Goal: Information Seeking & Learning: Find specific fact

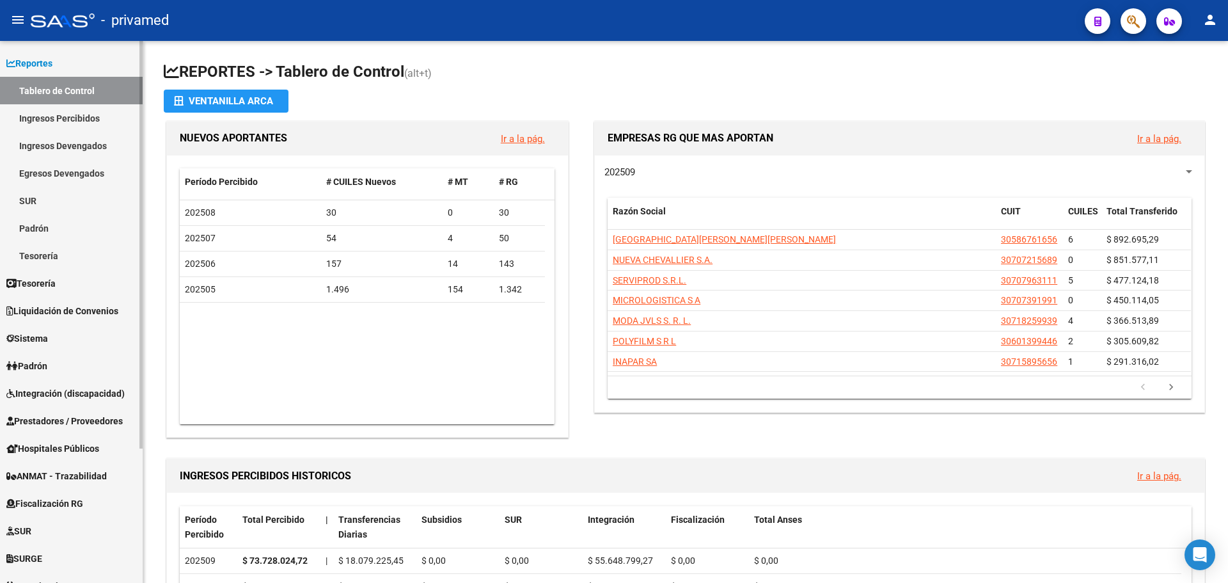
scroll to position [64, 0]
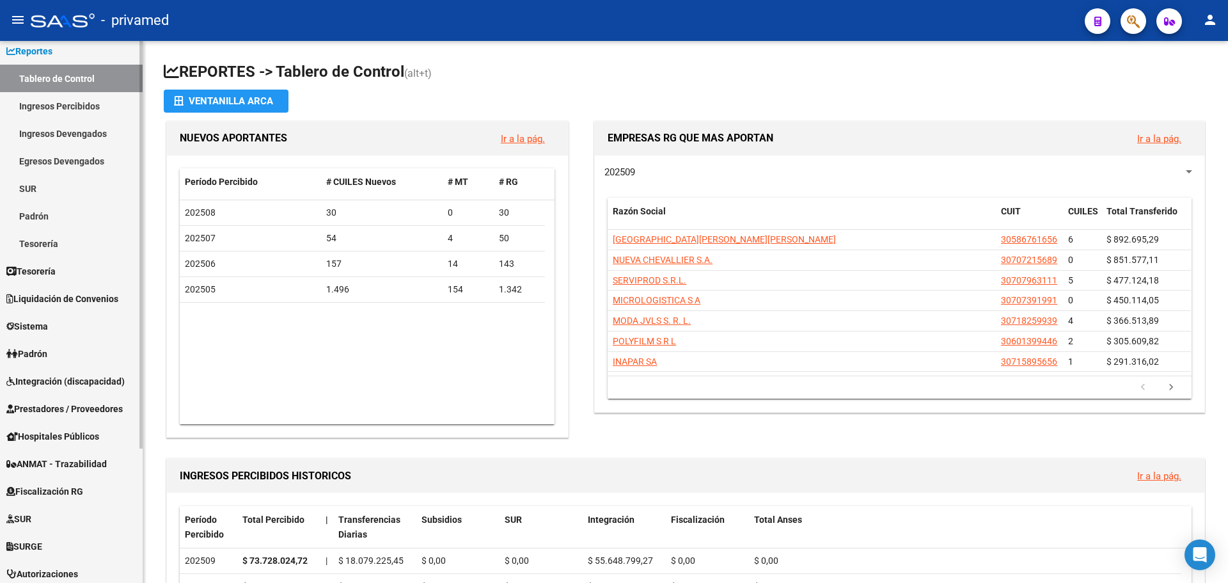
click at [73, 382] on span "Integración (discapacidad)" at bounding box center [65, 381] width 118 height 14
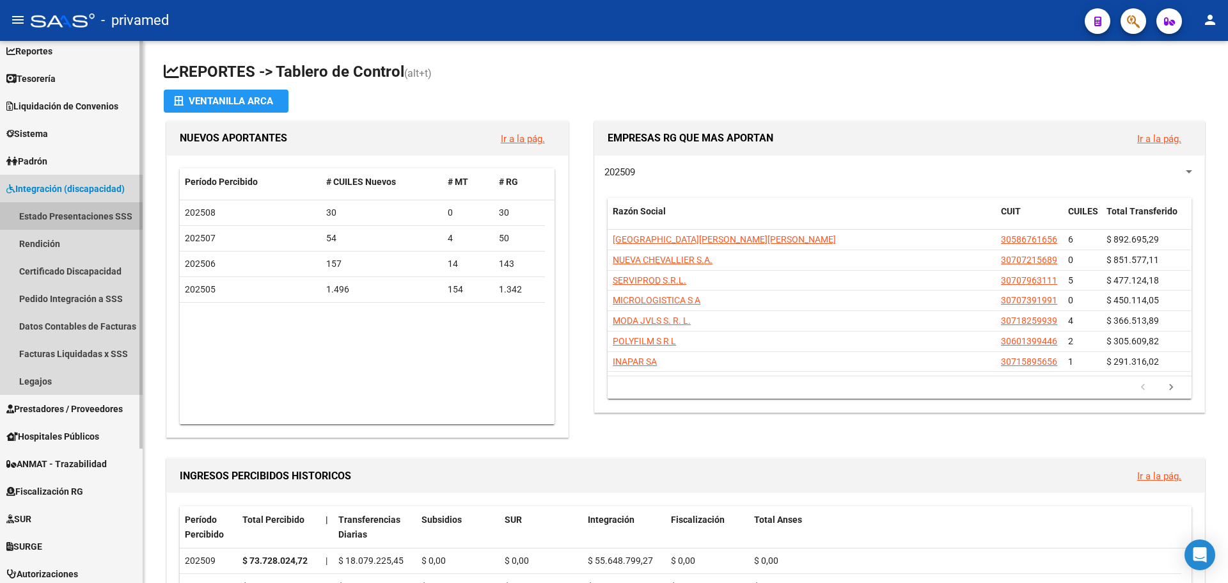
click at [40, 217] on link "Estado Presentaciones SSS" at bounding box center [71, 215] width 143 height 27
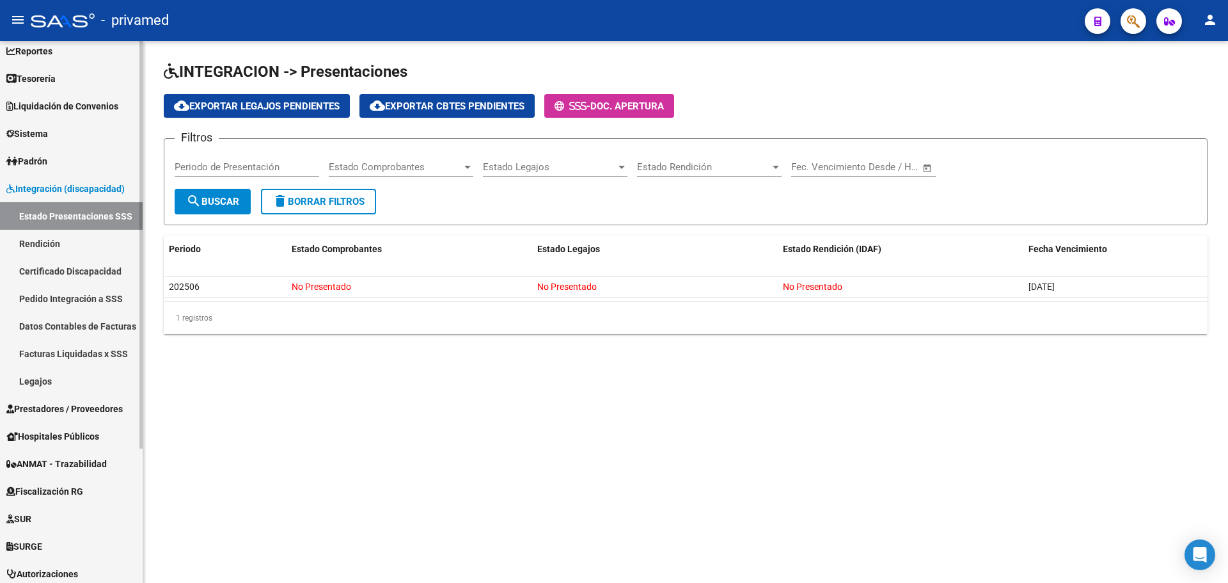
click at [26, 127] on span "Sistema" at bounding box center [27, 134] width 42 height 14
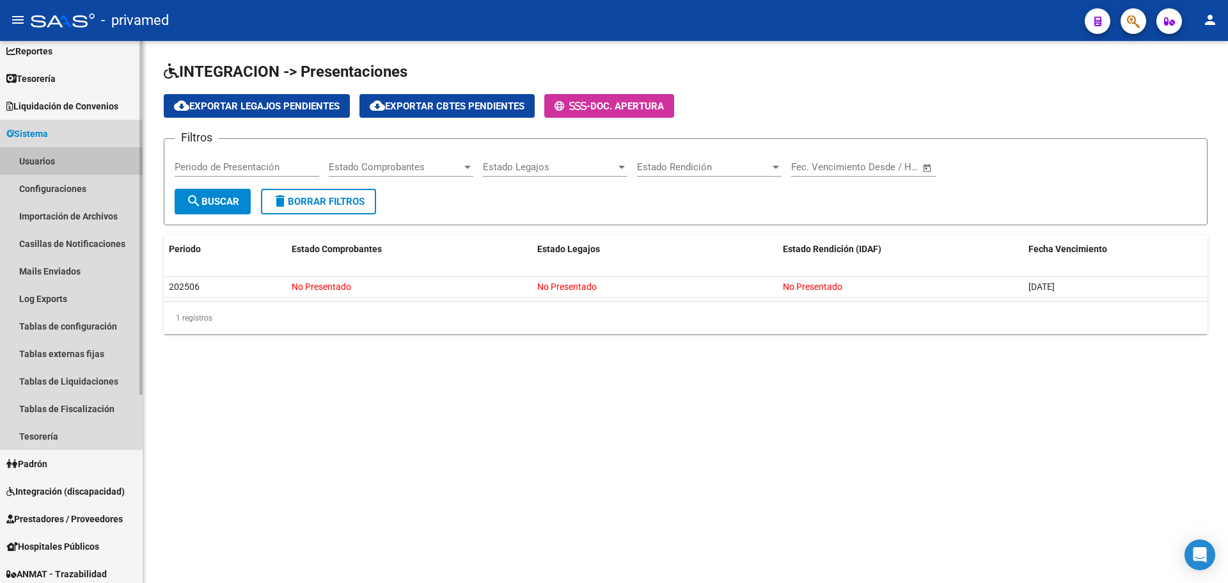
click at [51, 165] on link "Usuarios" at bounding box center [71, 160] width 143 height 27
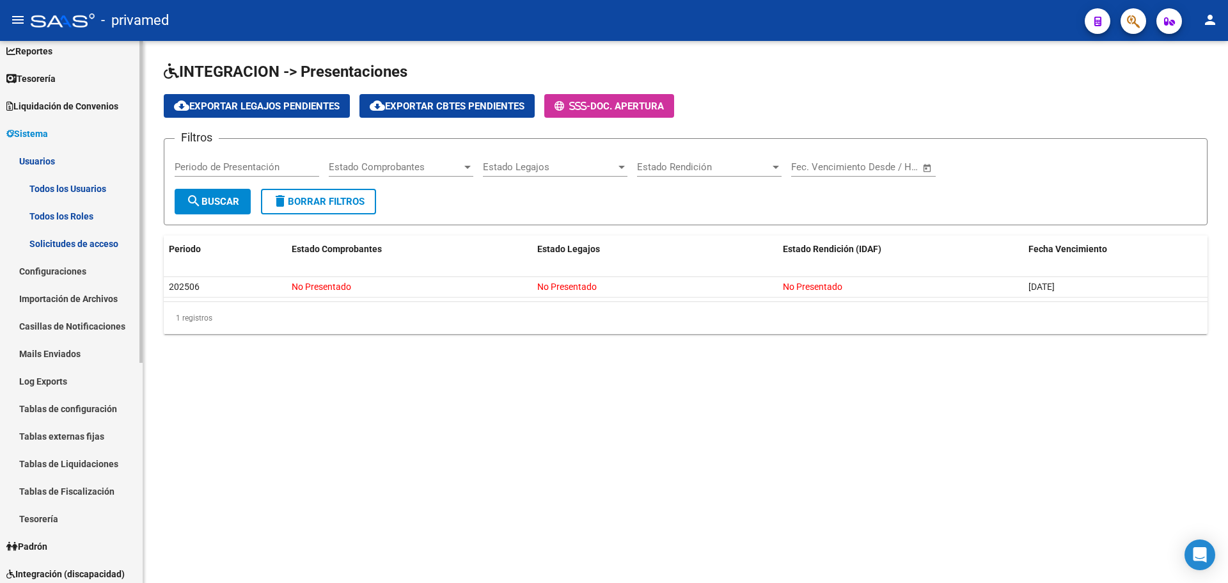
click at [59, 190] on link "Todos los Usuarios" at bounding box center [71, 188] width 143 height 27
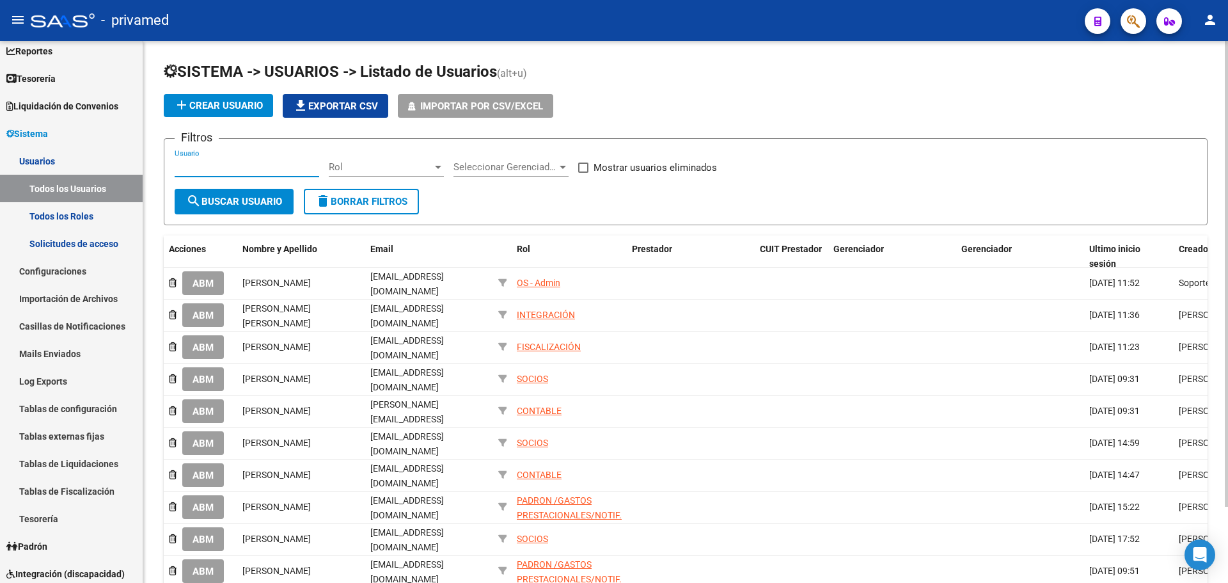
click at [258, 169] on input "Usuario" at bounding box center [247, 167] width 145 height 12
type input "GON"
click at [253, 198] on span "search Buscar Usuario" at bounding box center [234, 202] width 96 height 12
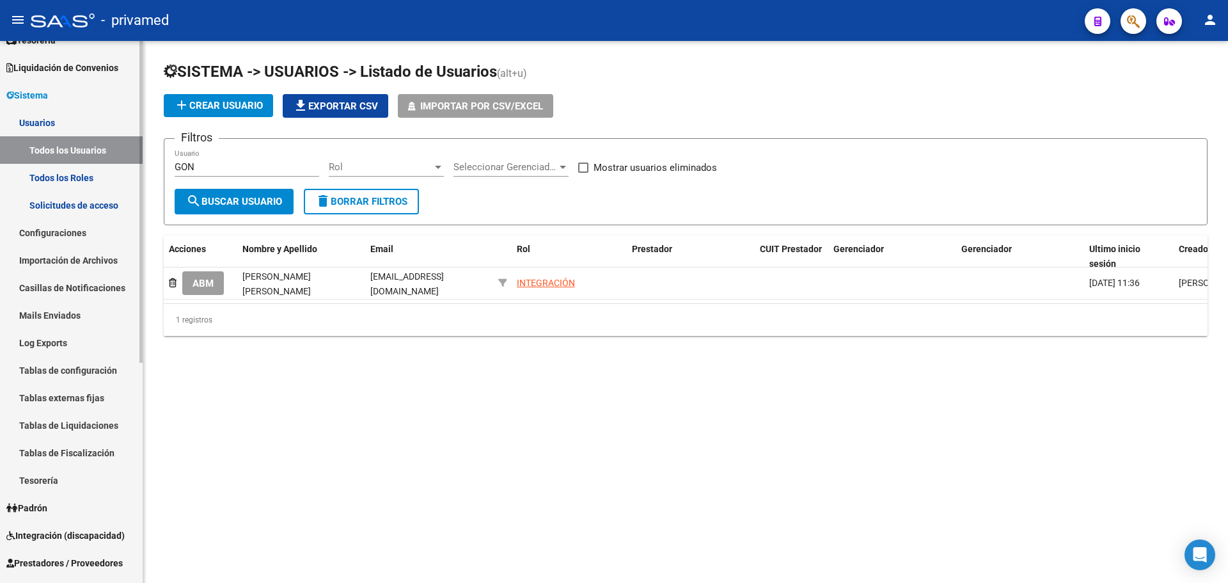
scroll to position [371, 0]
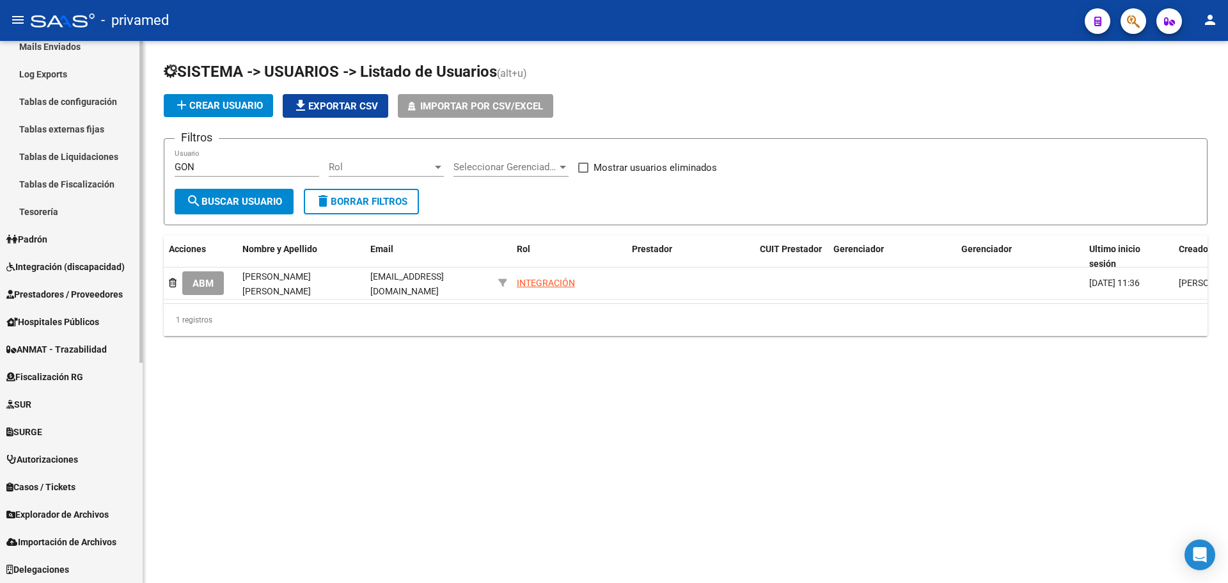
click at [78, 377] on span "Fiscalización RG" at bounding box center [44, 377] width 77 height 14
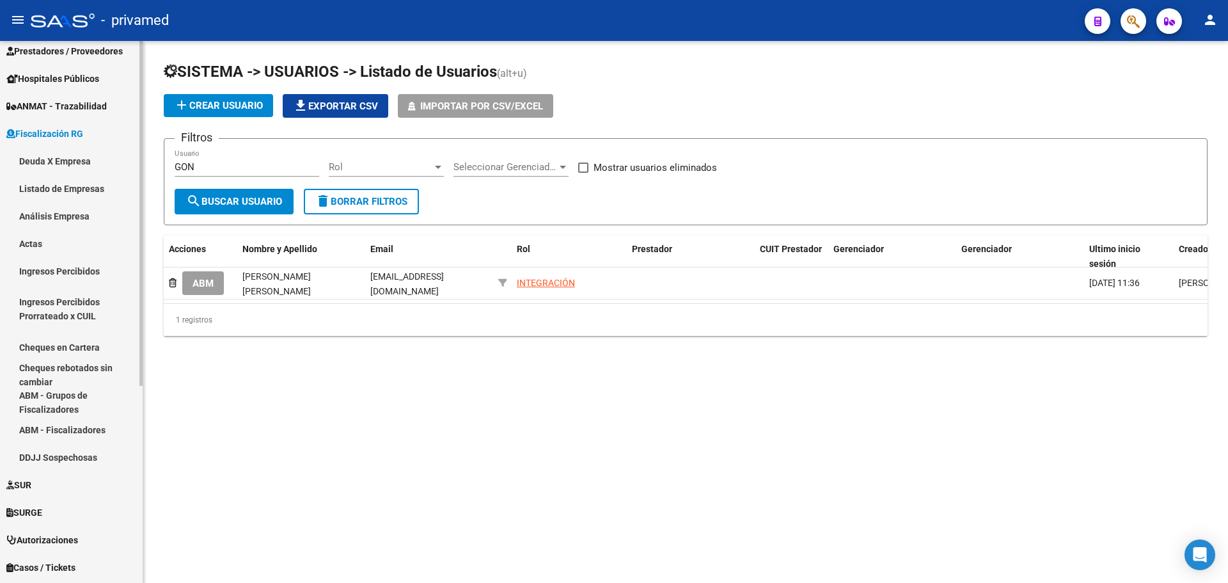
scroll to position [182, 0]
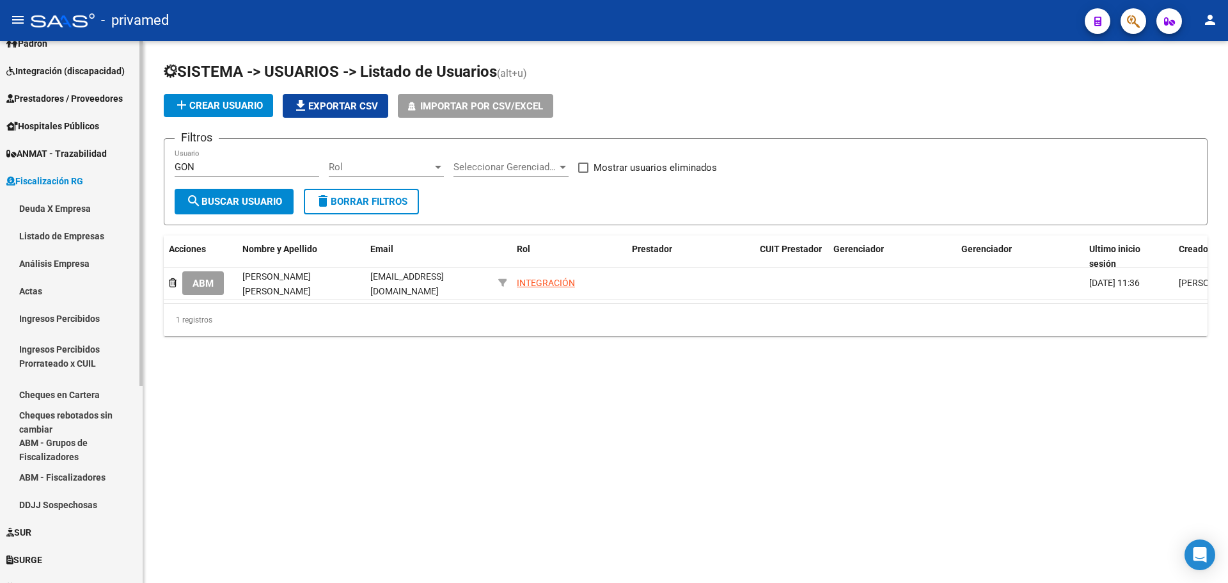
click at [66, 215] on link "Deuda X Empresa" at bounding box center [71, 207] width 143 height 27
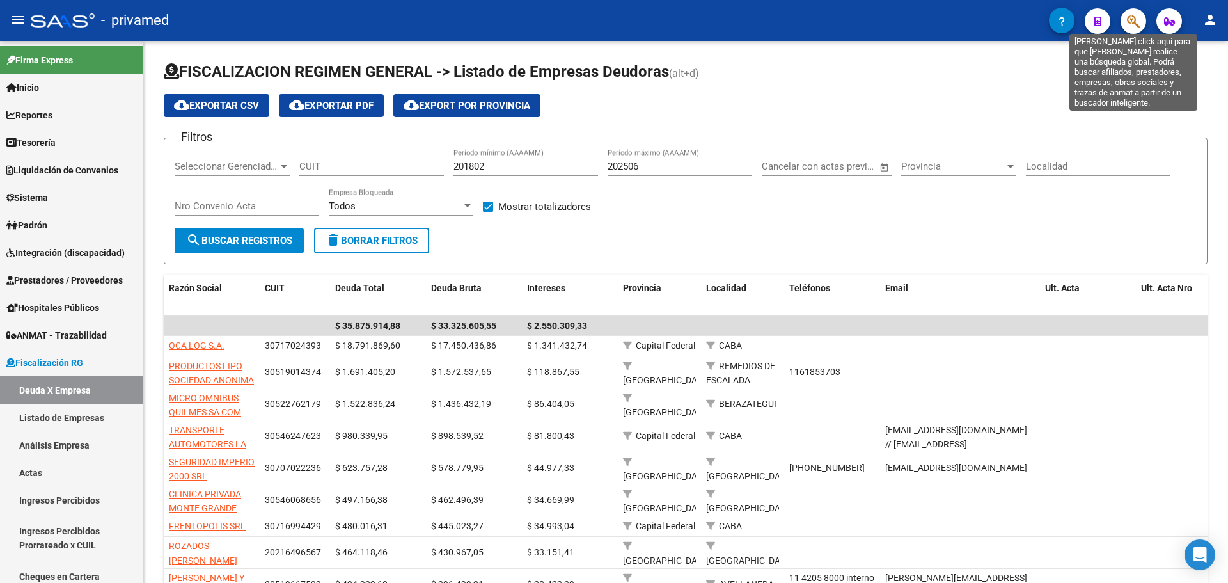
click at [1138, 22] on icon "button" at bounding box center [1133, 21] width 13 height 15
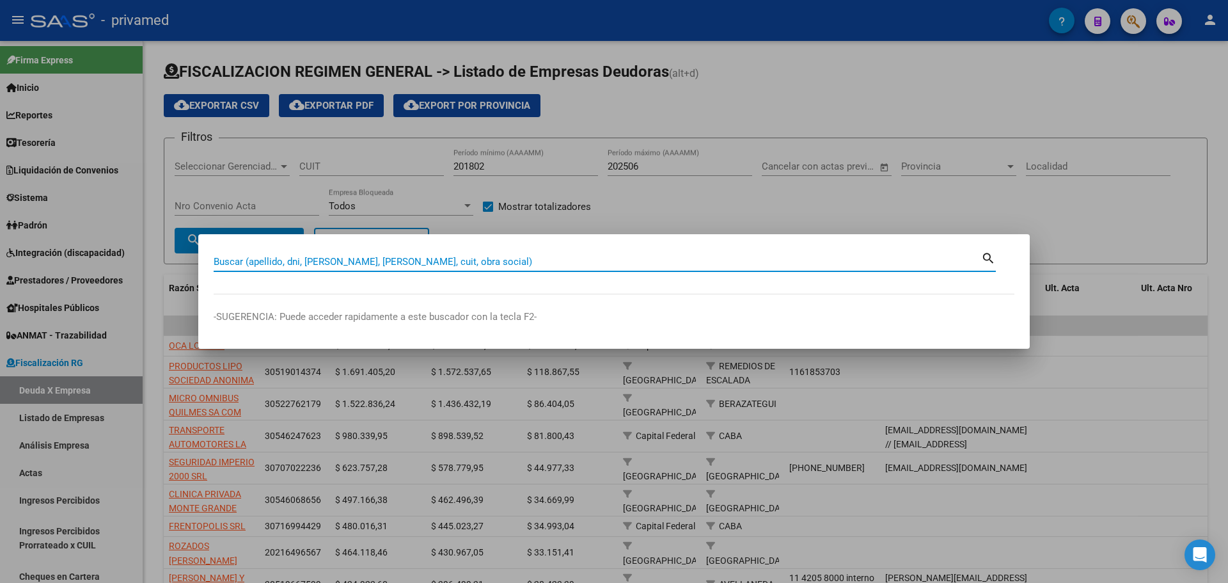
click at [323, 258] on input "Buscar (apellido, dni, [PERSON_NAME], [PERSON_NAME], cuit, obra social)" at bounding box center [597, 262] width 767 height 12
type input "30707022236"
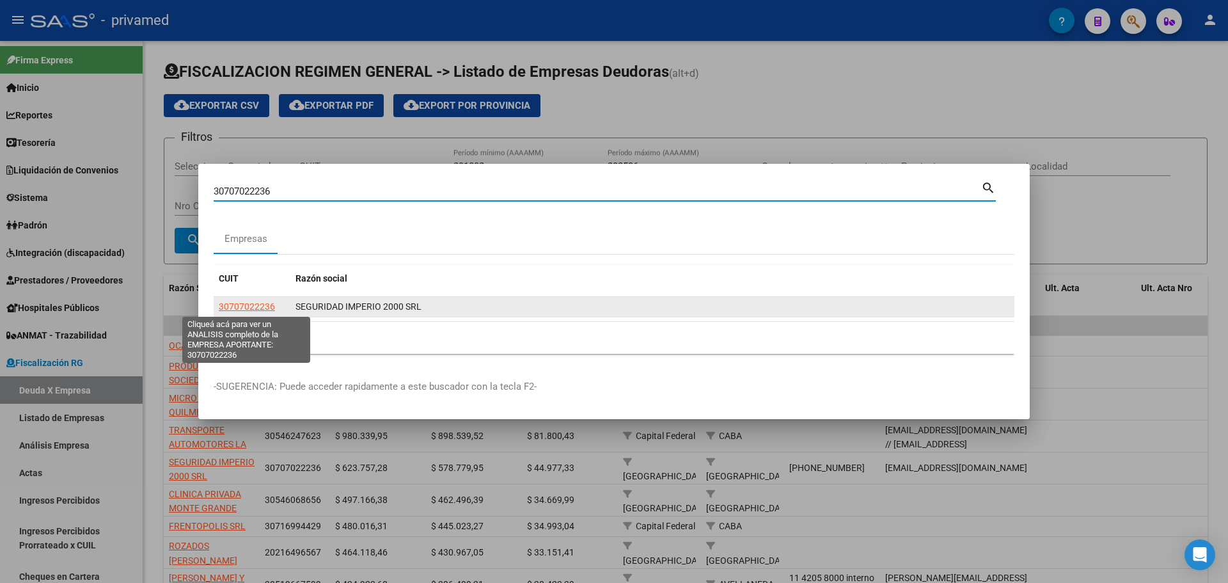
click at [244, 304] on span "30707022236" at bounding box center [247, 306] width 56 height 10
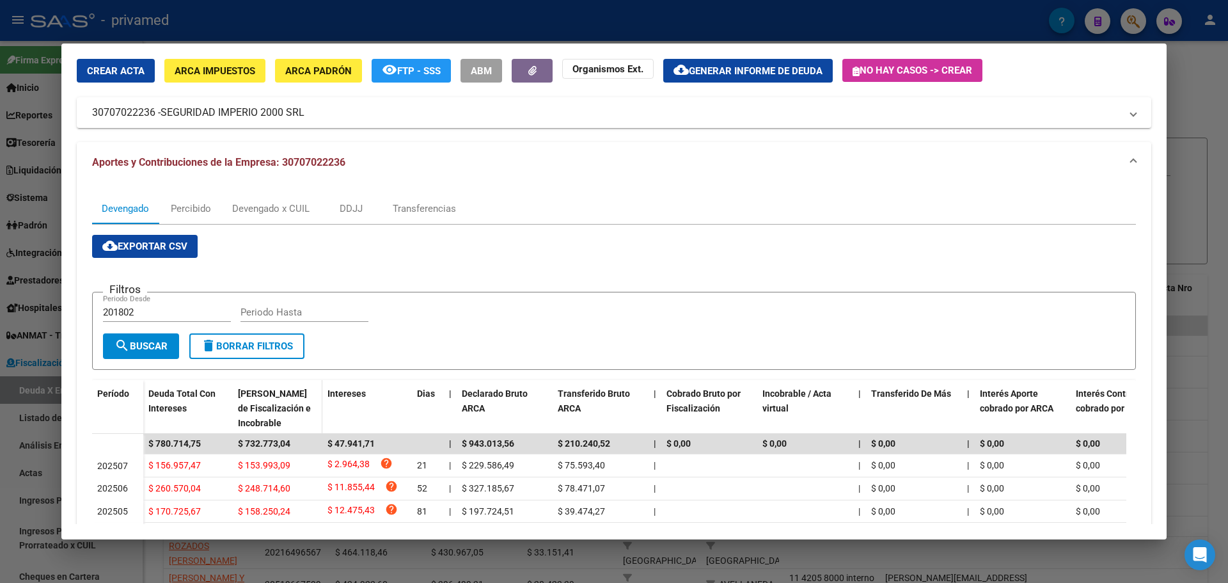
scroll to position [147, 0]
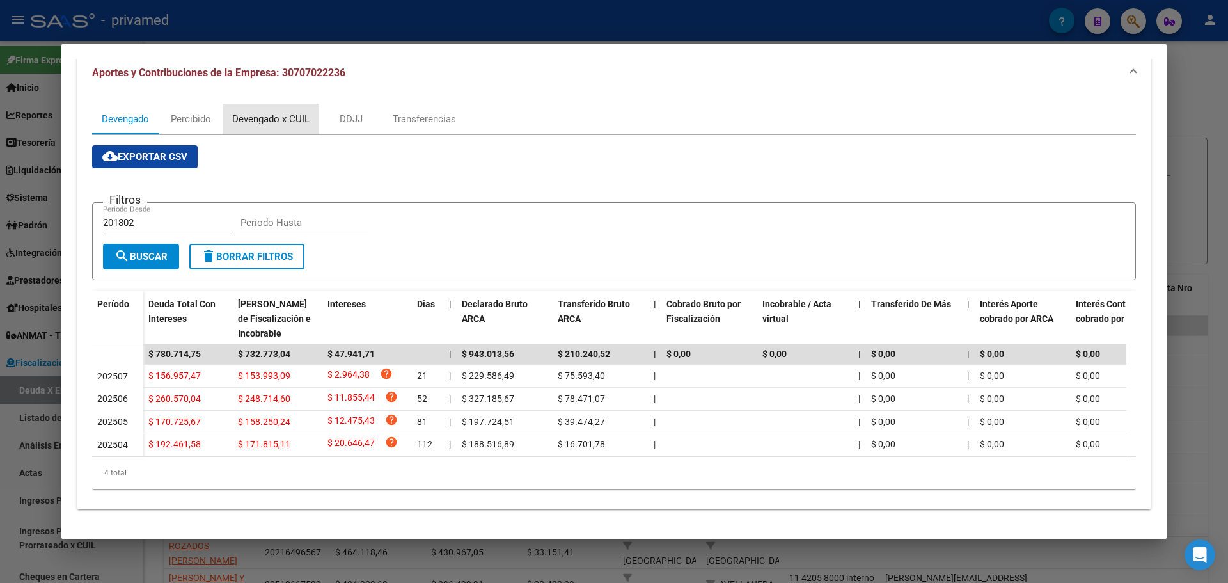
click at [253, 113] on div "Devengado x CUIL" at bounding box center [270, 119] width 77 height 14
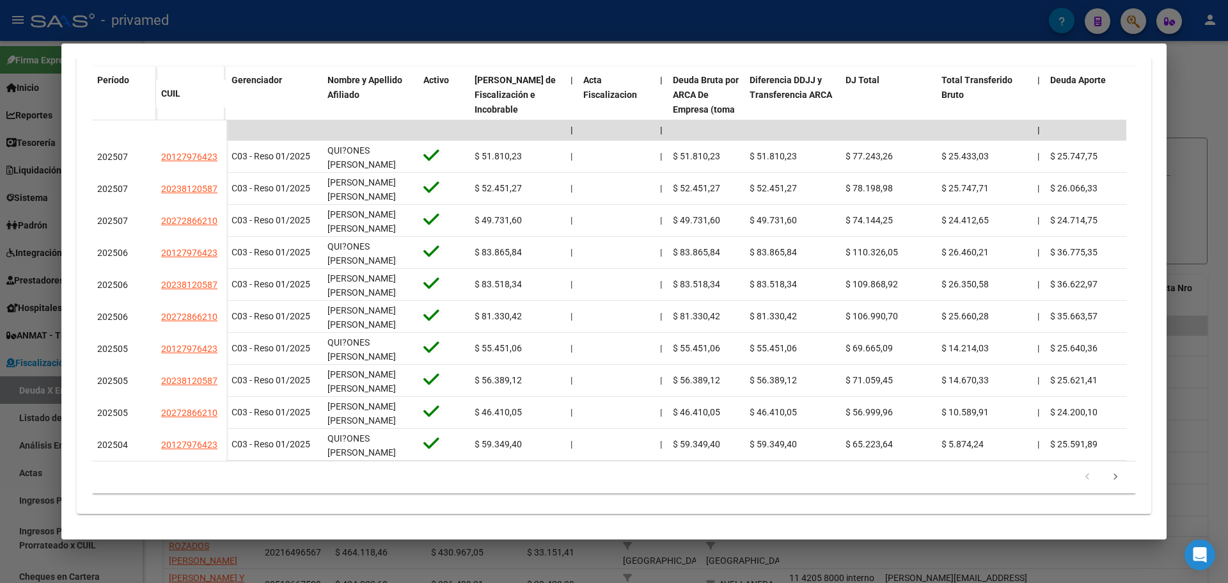
scroll to position [295, 0]
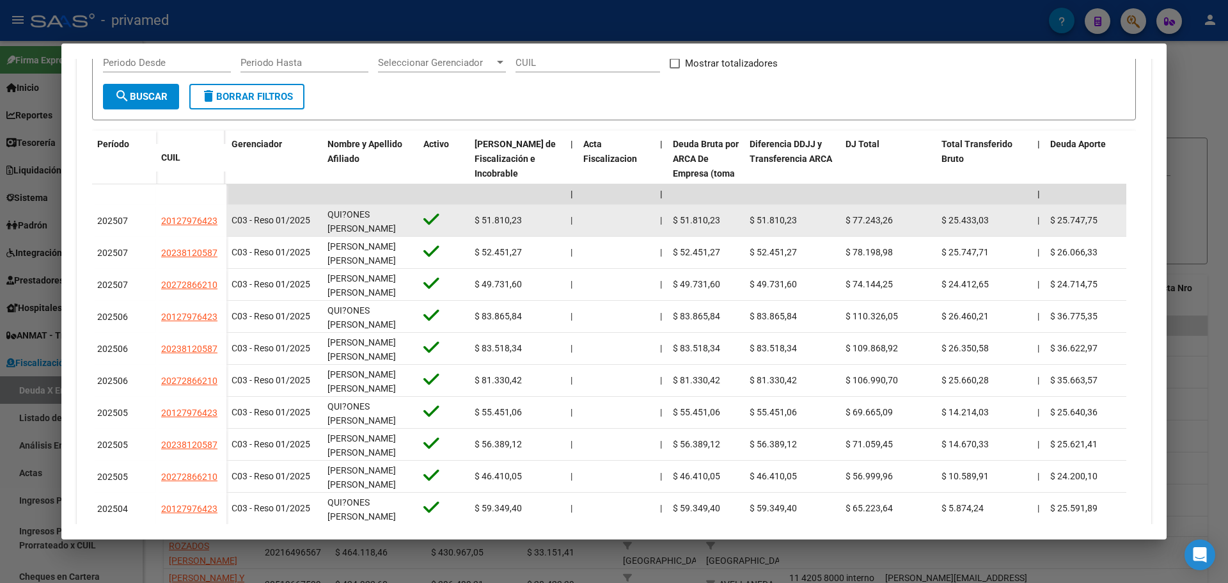
drag, startPoint x: 161, startPoint y: 223, endPoint x: 217, endPoint y: 224, distance: 55.6
click at [217, 224] on div "20127976423" at bounding box center [191, 221] width 60 height 15
copy span "20127976423"
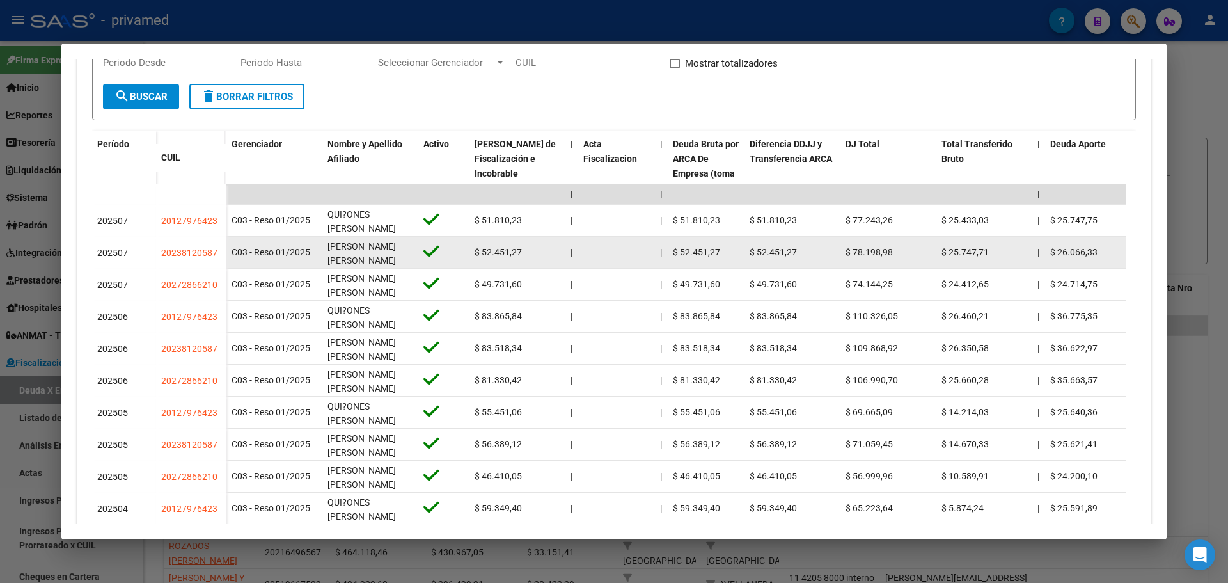
drag, startPoint x: 219, startPoint y: 253, endPoint x: 159, endPoint y: 253, distance: 60.1
click at [159, 253] on datatable-body-cell "20238120587" at bounding box center [191, 253] width 70 height 32
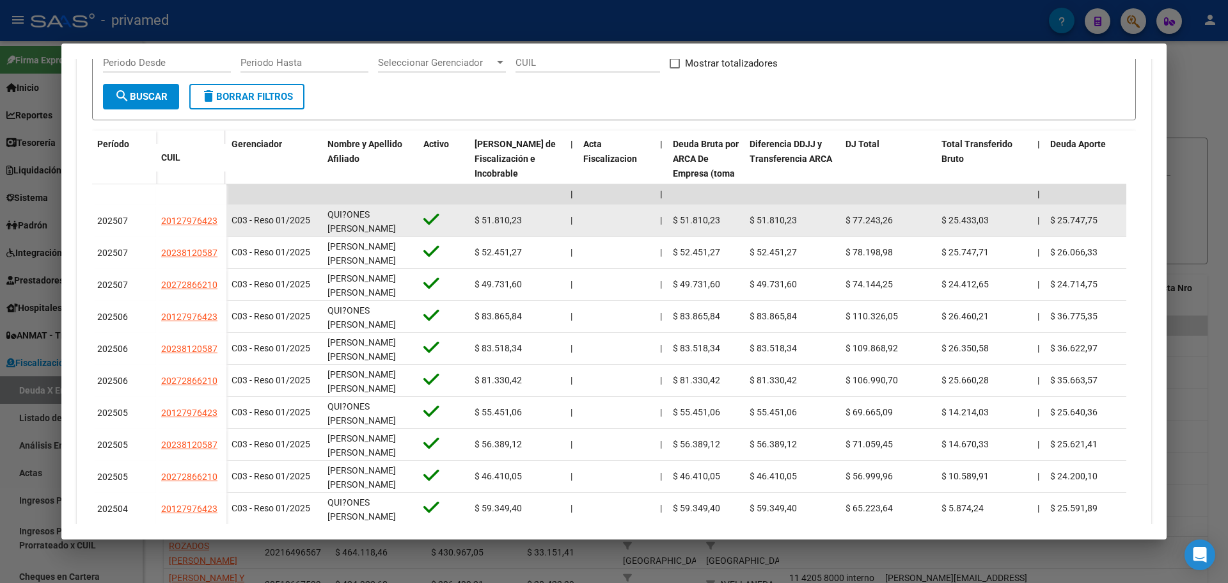
copy span "20238120587"
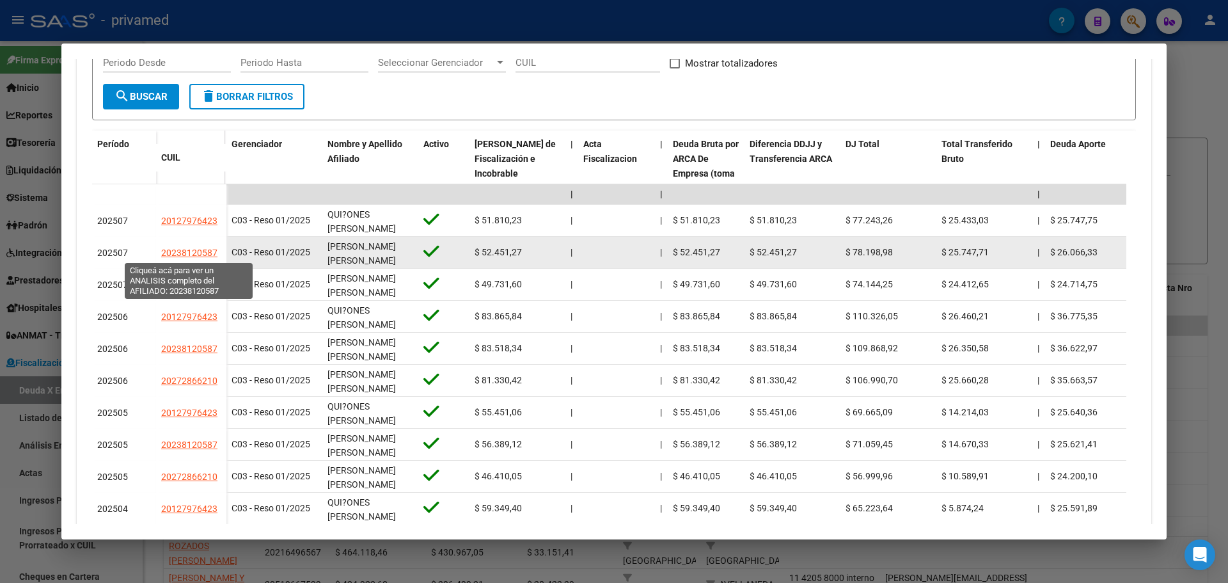
click at [198, 250] on span "20238120587" at bounding box center [189, 252] width 56 height 10
copy span "20238120587"
type textarea "20238120587"
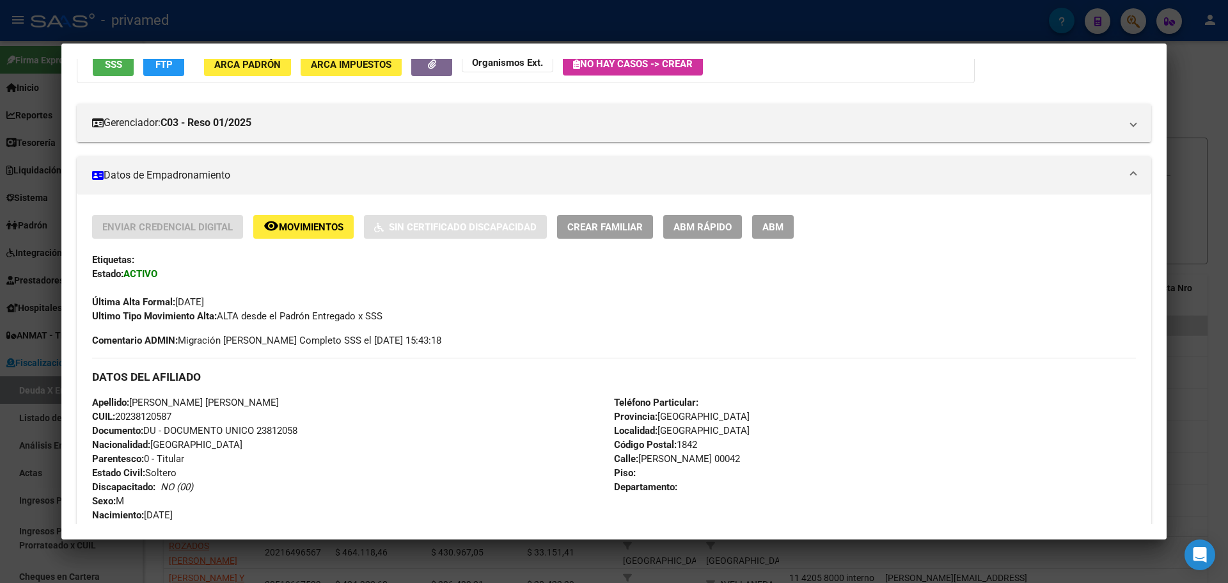
scroll to position [587, 0]
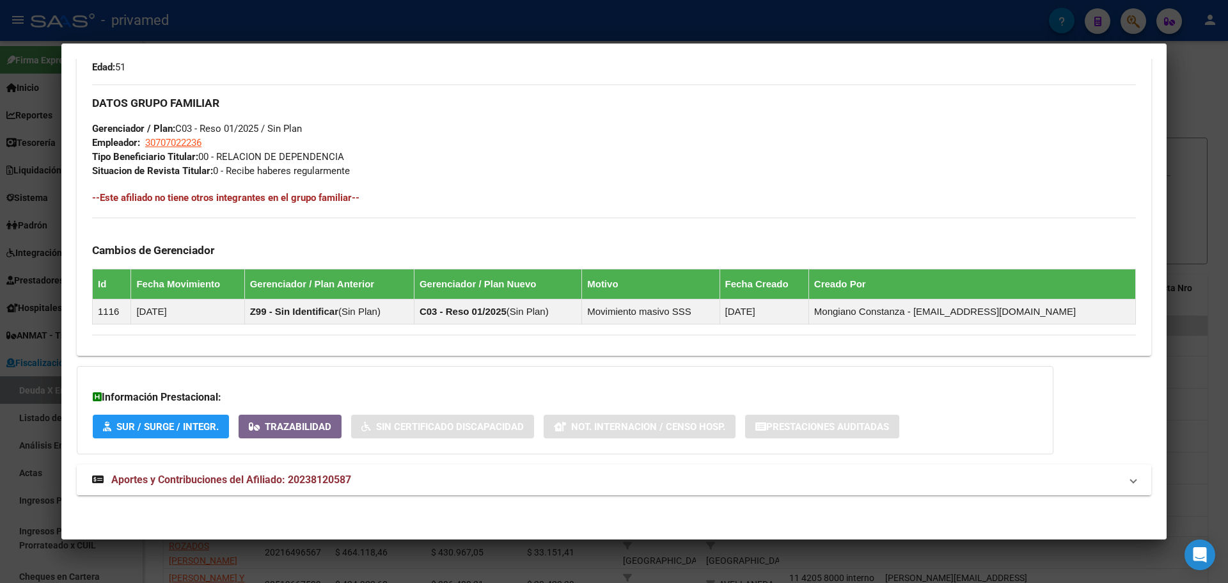
click at [260, 480] on span "Aportes y Contribuciones del Afiliado: 20238120587" at bounding box center [231, 479] width 240 height 12
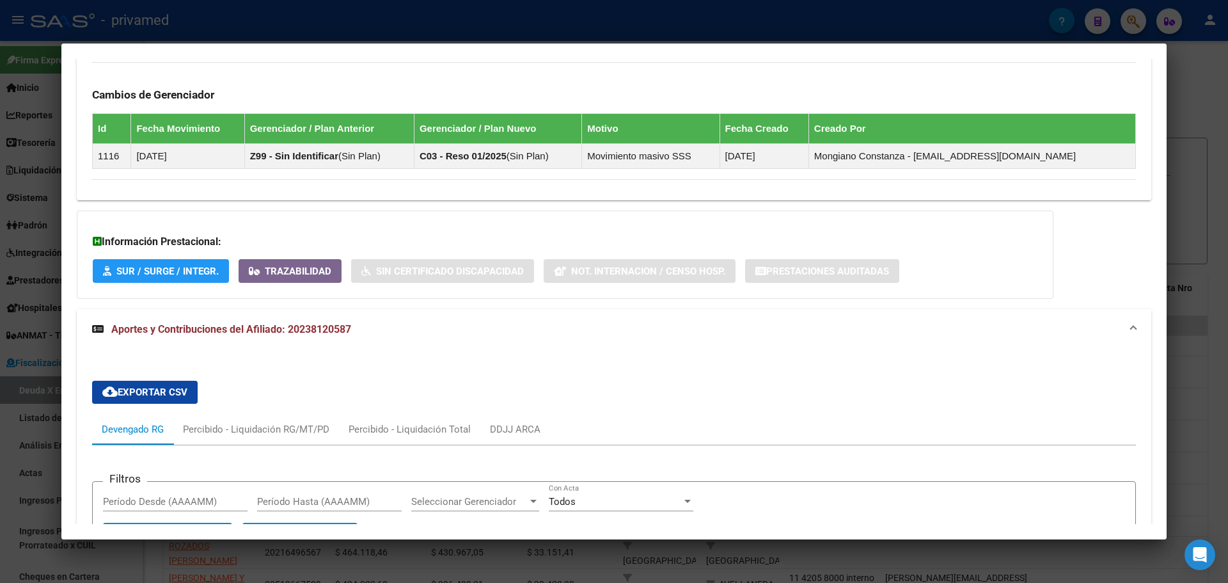
scroll to position [1063, 0]
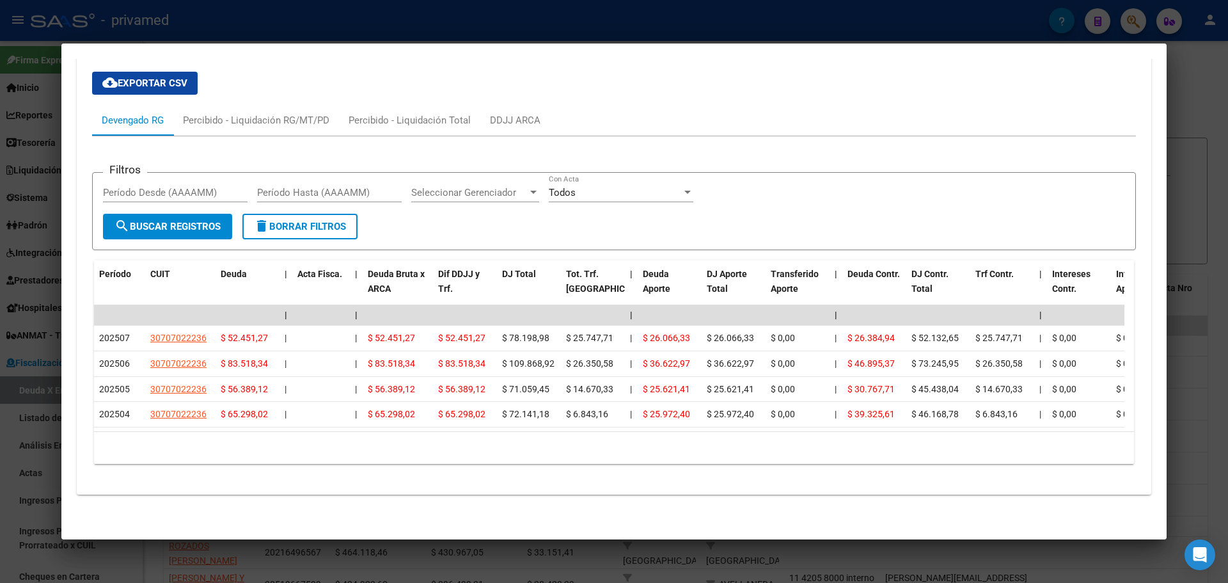
click at [445, 15] on div at bounding box center [614, 291] width 1228 height 583
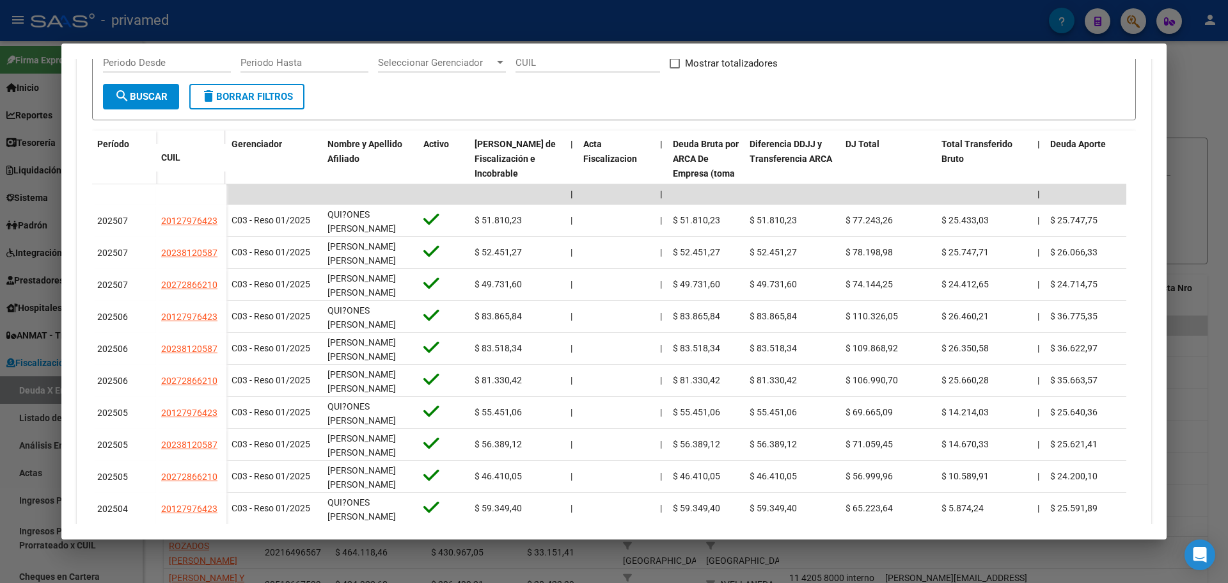
click at [349, 16] on div at bounding box center [614, 291] width 1228 height 583
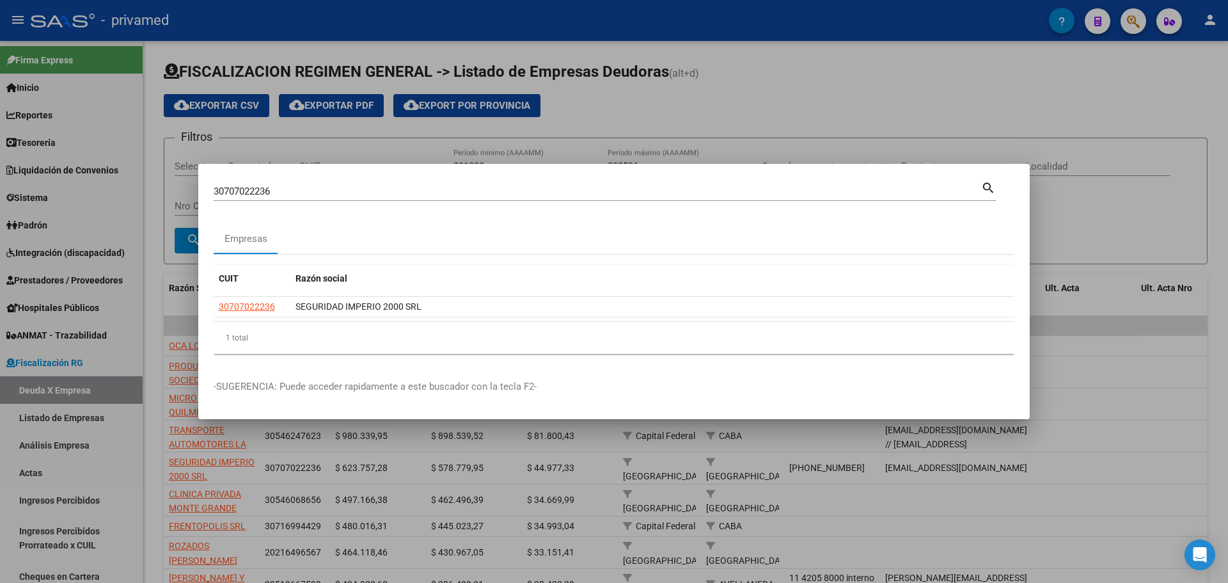
click at [833, 106] on div at bounding box center [614, 291] width 1228 height 583
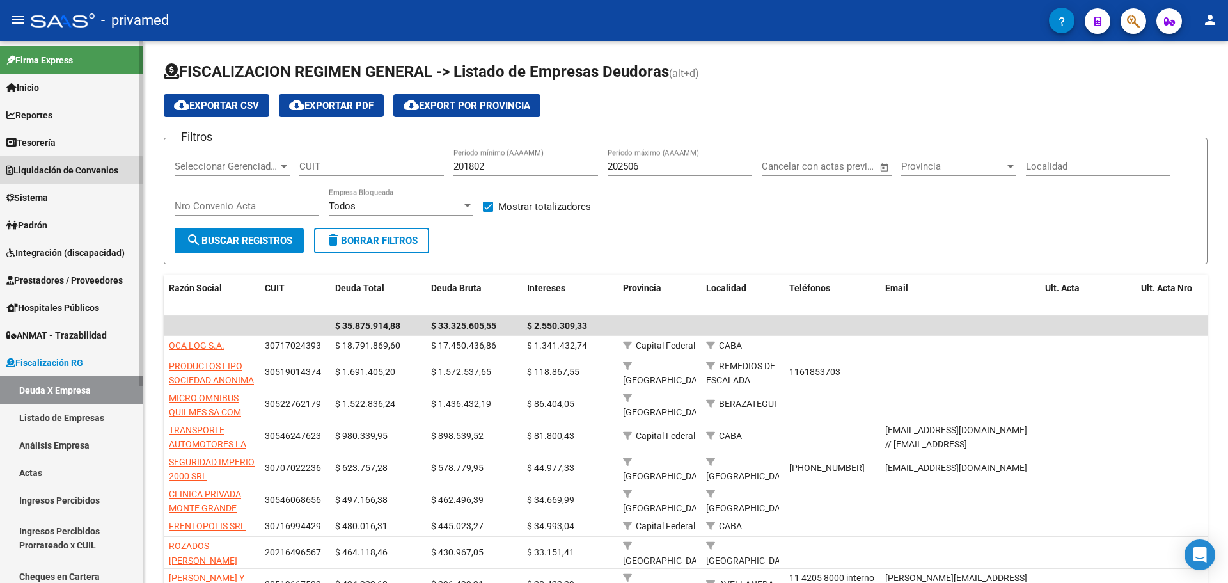
click at [46, 172] on span "Liquidación de Convenios" at bounding box center [62, 170] width 112 height 14
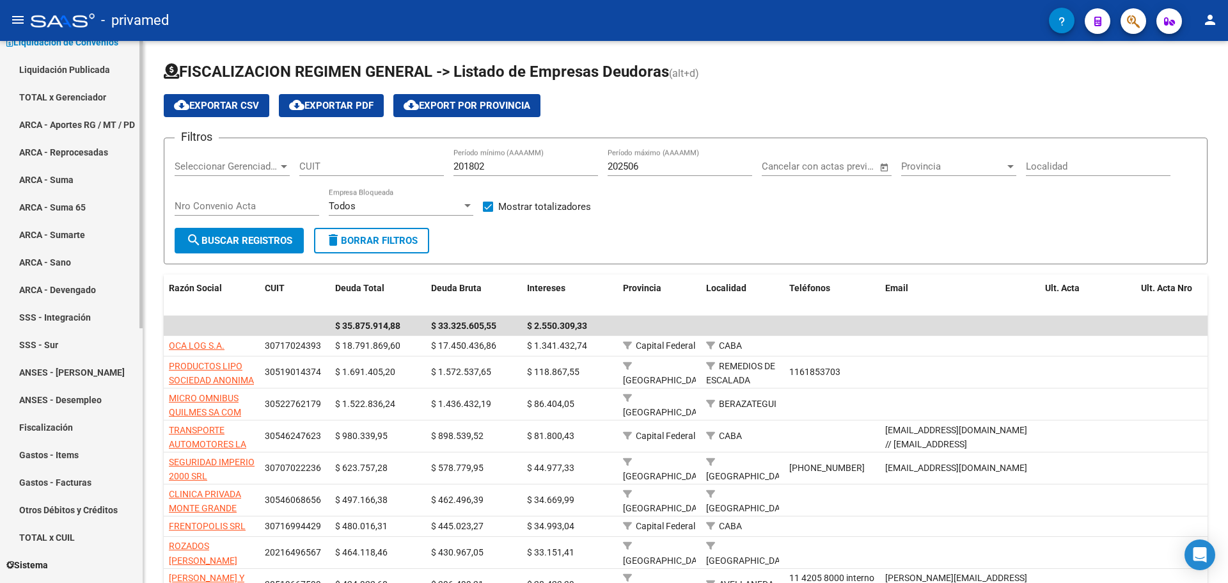
scroll to position [0, 0]
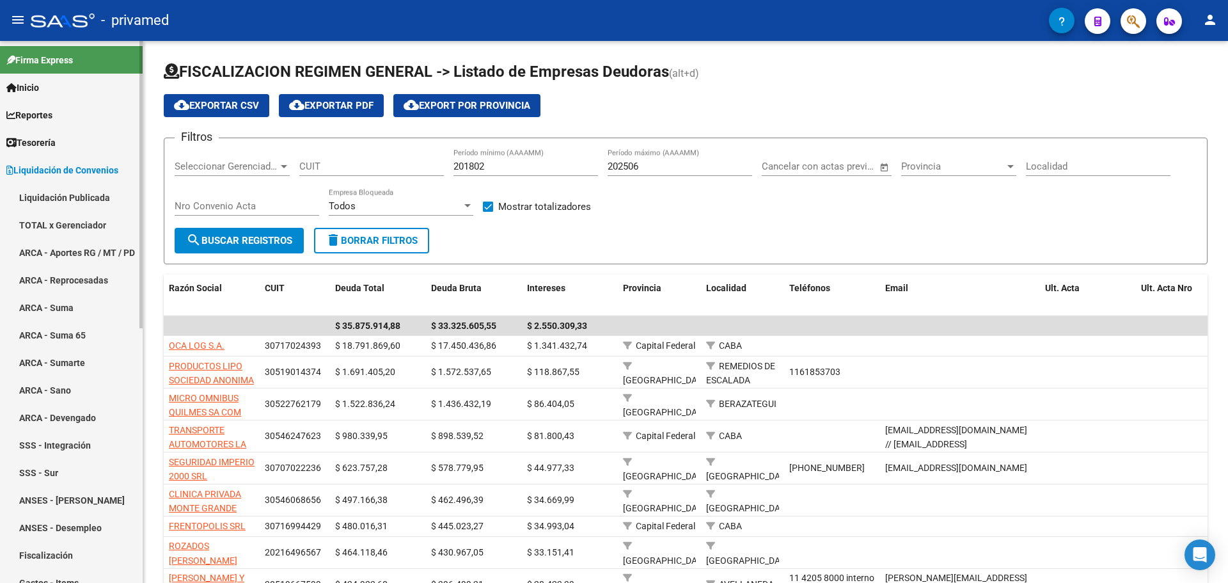
click at [83, 223] on link "TOTAL x Gerenciador" at bounding box center [71, 224] width 143 height 27
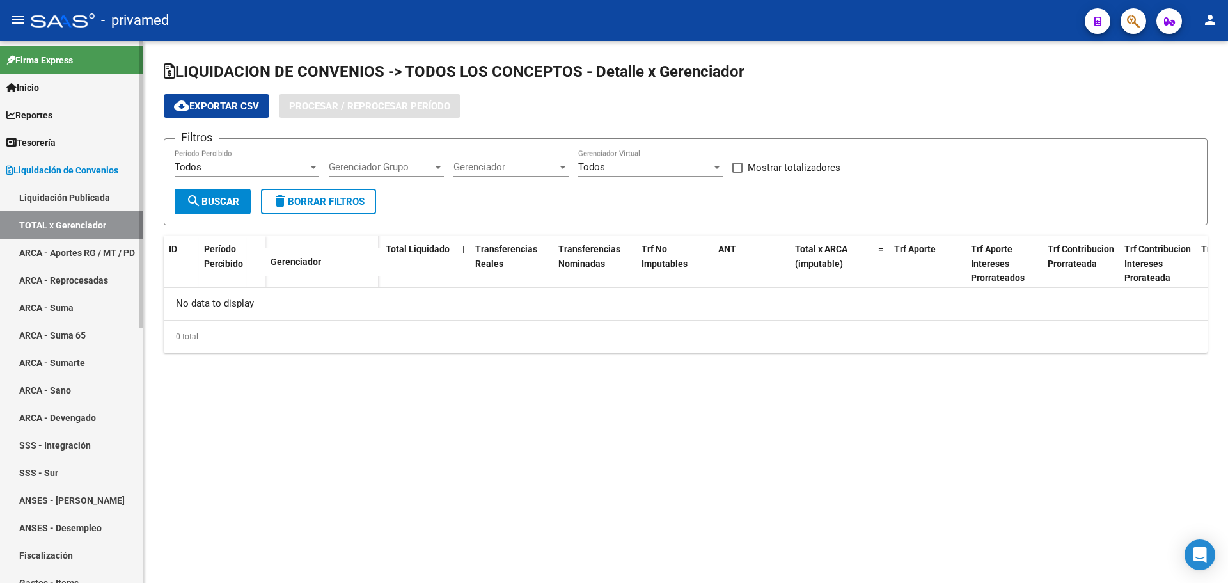
checkbox input "true"
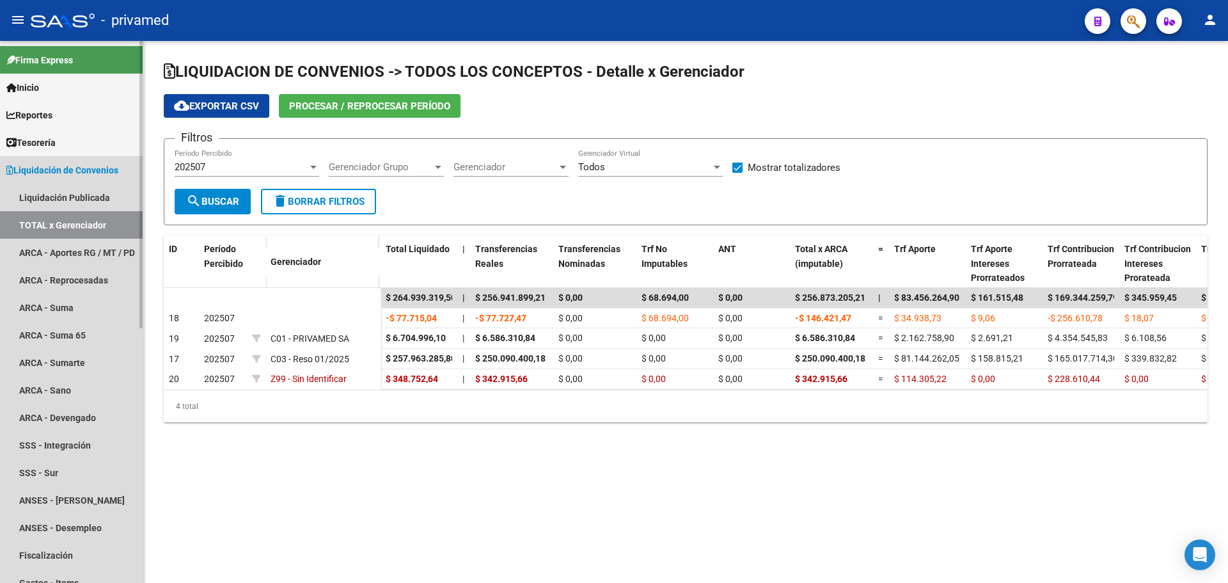
click at [70, 171] on span "Liquidación de Convenios" at bounding box center [62, 170] width 112 height 14
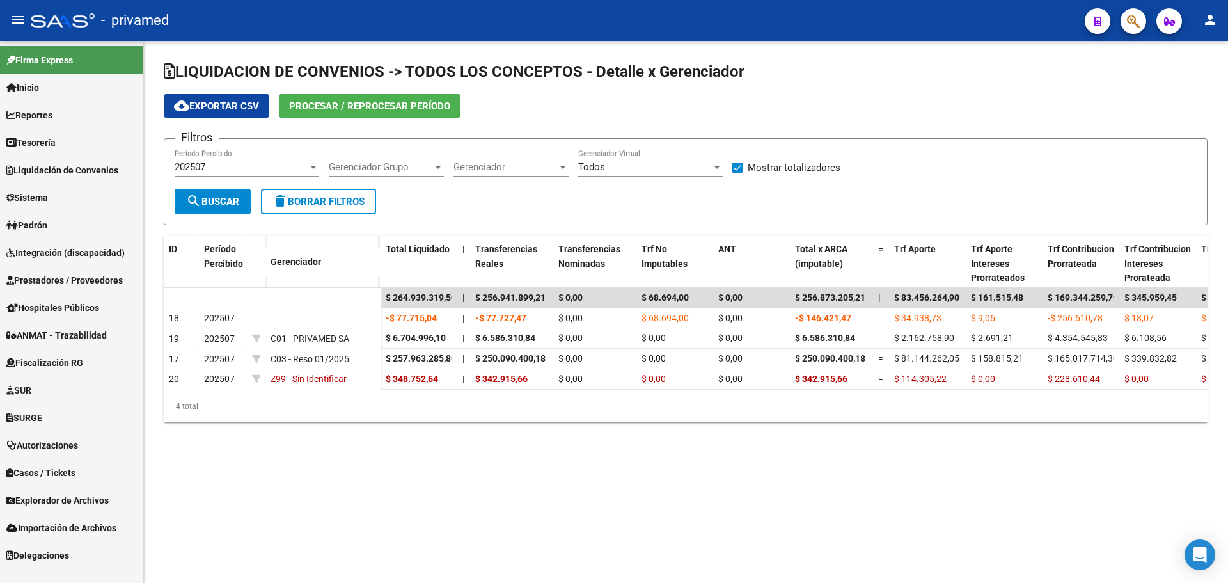
click at [393, 496] on mat-sidenav-content "LIQUIDACION DE CONVENIOS -> TODOS LOS CONCEPTOS - Detalle x Gerenciador cloud_d…" at bounding box center [685, 312] width 1084 height 542
click at [1028, 106] on div "cloud_download Exportar CSV Procesar / Reprocesar período" at bounding box center [686, 106] width 1044 height 24
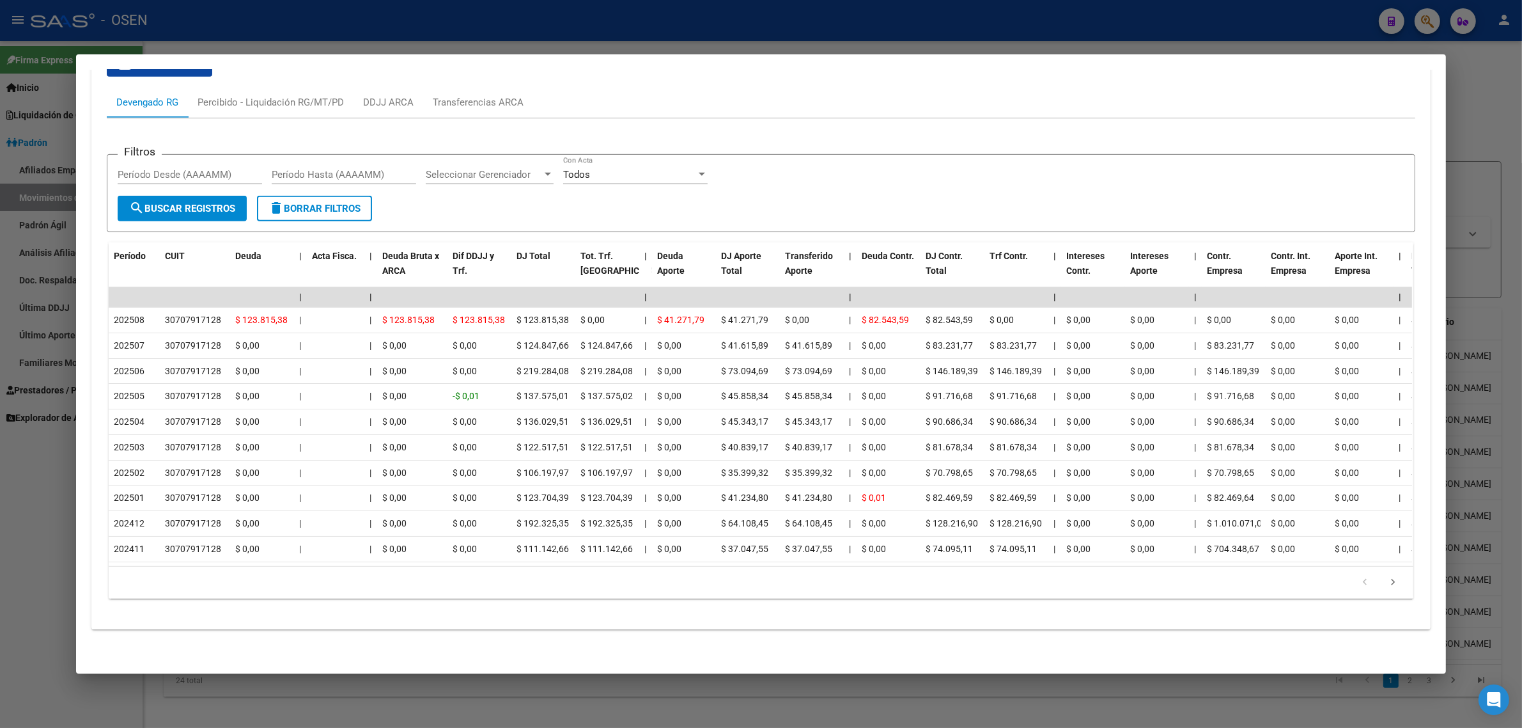
scroll to position [518, 0]
